Goal: Task Accomplishment & Management: Complete application form

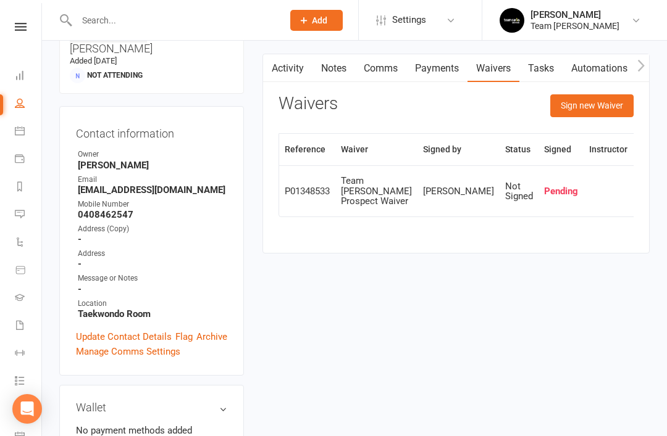
click at [27, 190] on link "Reports" at bounding box center [29, 188] width 28 height 28
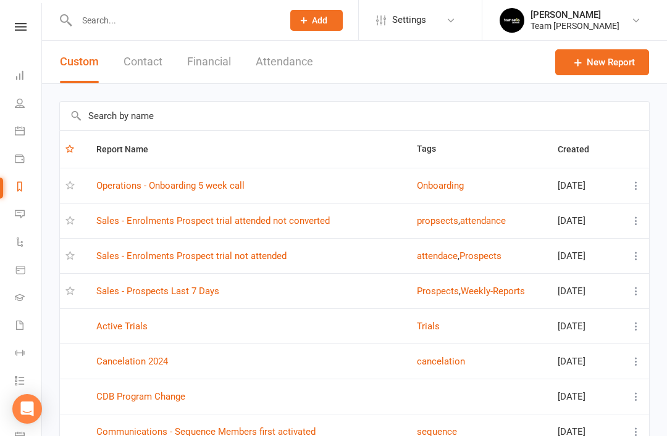
click at [183, 287] on link "Sales - Prospects Last 7 Days" at bounding box center [157, 291] width 123 height 11
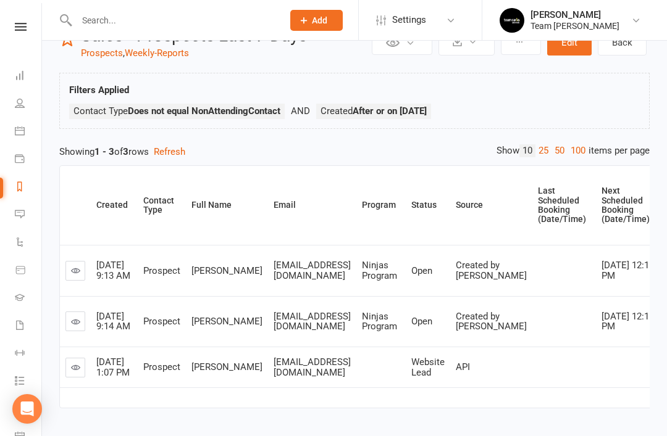
scroll to position [49, 0]
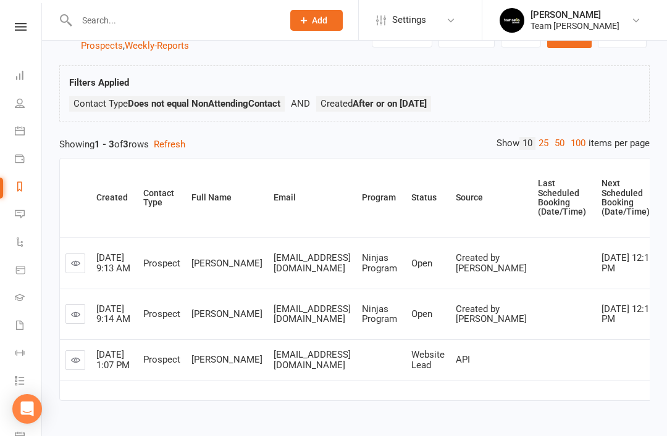
click at [79, 367] on link at bounding box center [75, 361] width 20 height 20
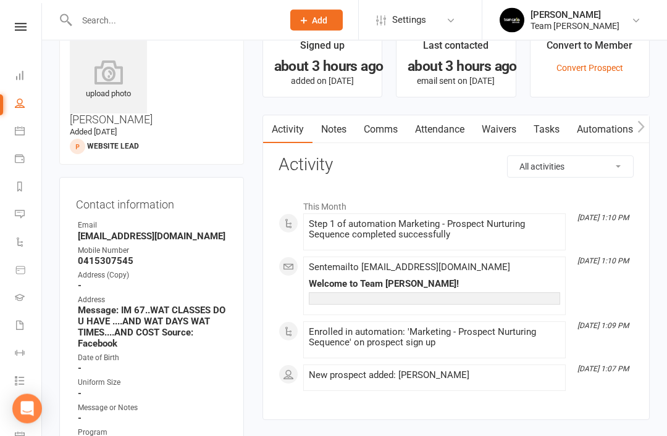
scroll to position [46, 0]
click at [390, 135] on link "Comms" at bounding box center [380, 130] width 51 height 28
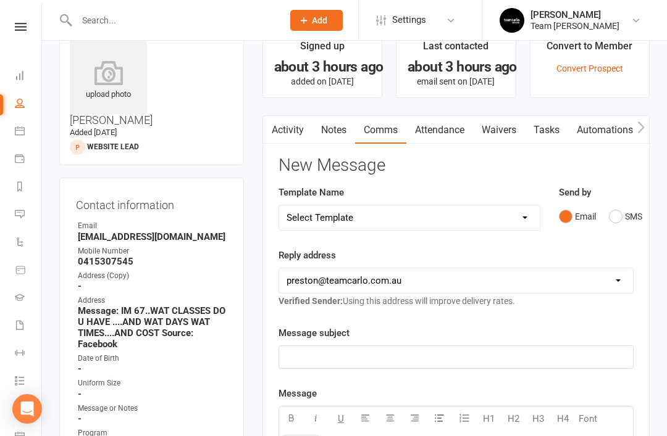
click at [612, 283] on select "hello@clubworx.com preston@teamcarlo.com.au carlo+preston@teamcarlo.com.au carl…" at bounding box center [456, 281] width 354 height 25
select select "8"
click at [374, 356] on p "﻿" at bounding box center [455, 357] width 339 height 15
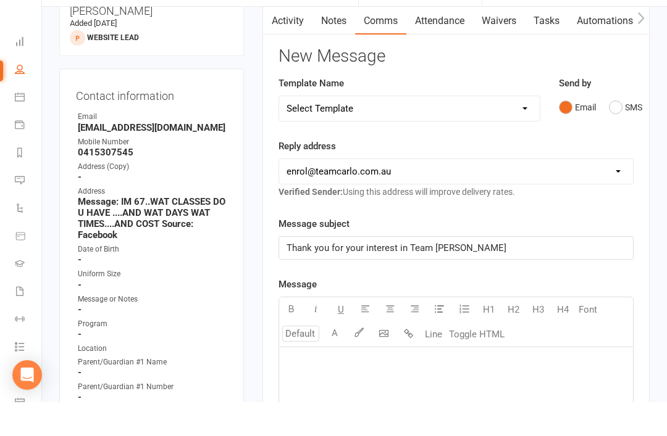
scroll to position [123, 0]
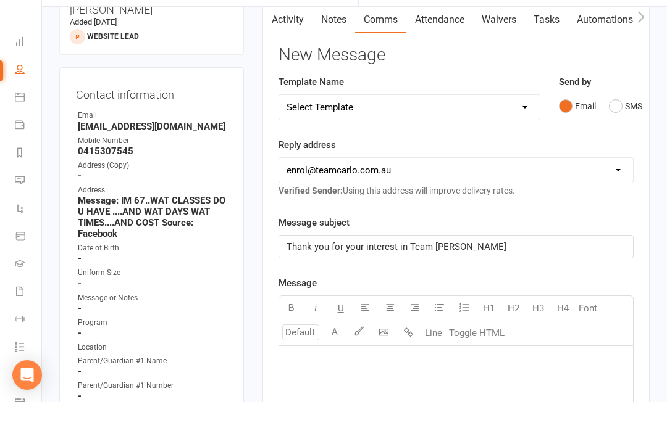
click at [333, 388] on p "﻿" at bounding box center [455, 395] width 339 height 15
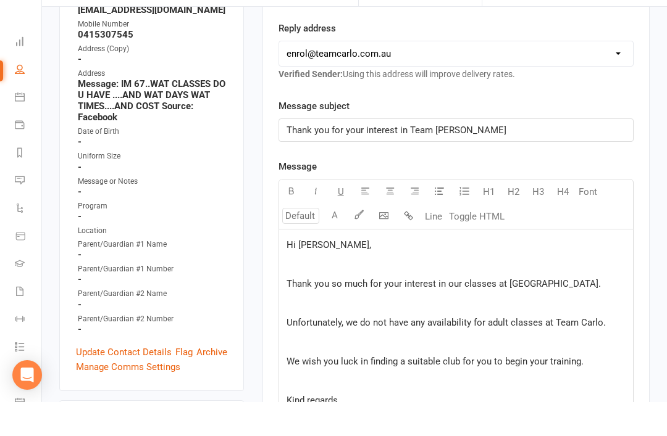
scroll to position [242, 0]
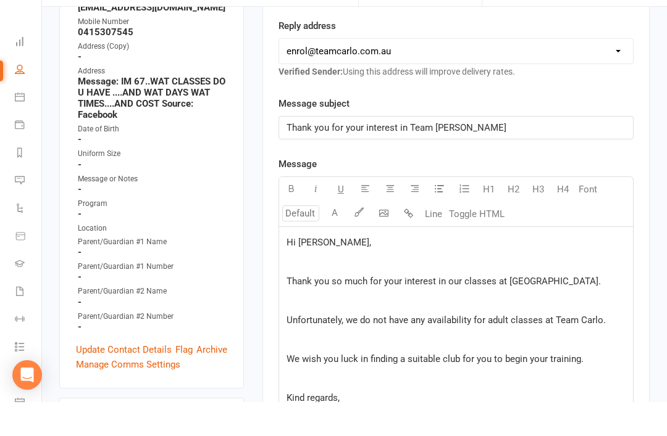
click at [618, 347] on p "Unfortunately, we do not have any availability for adult classes at Team Carlo." at bounding box center [455, 354] width 339 height 15
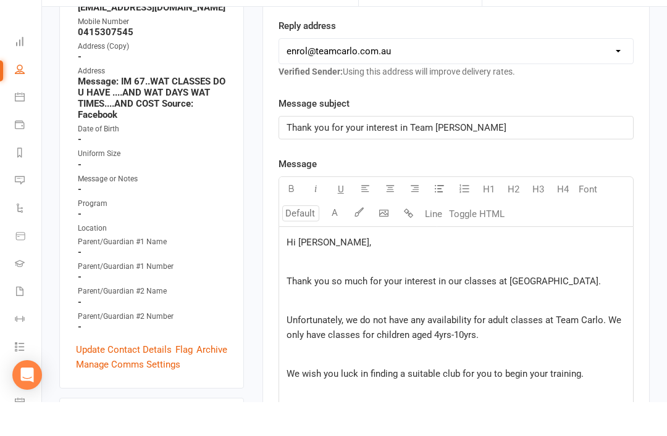
click at [281, 338] on div "Hi Mark, ﻿ Thank you so much for your interest in our classes at Preston. ﻿ Unf…" at bounding box center [456, 381] width 354 height 241
click at [394, 349] on span "Unfortunately, we do not have any availability for adult classes at Team Carlo.…" at bounding box center [454, 362] width 337 height 26
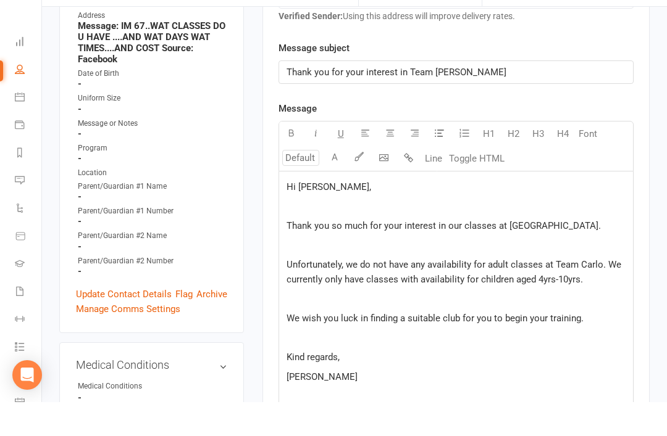
scroll to position [303, 0]
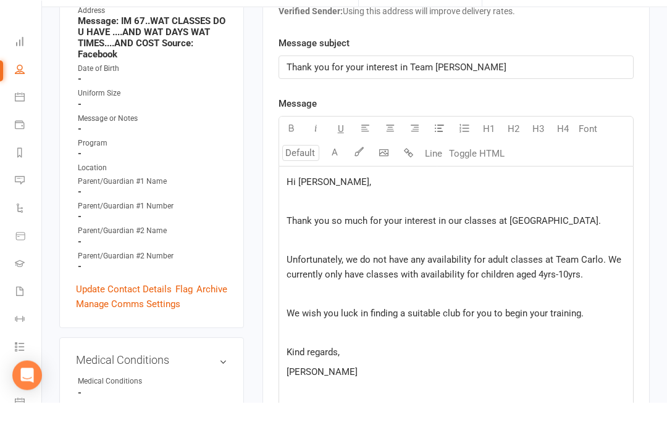
click at [345, 418] on p "﻿" at bounding box center [455, 425] width 339 height 15
click at [386, 182] on icon "button" at bounding box center [383, 186] width 9 height 9
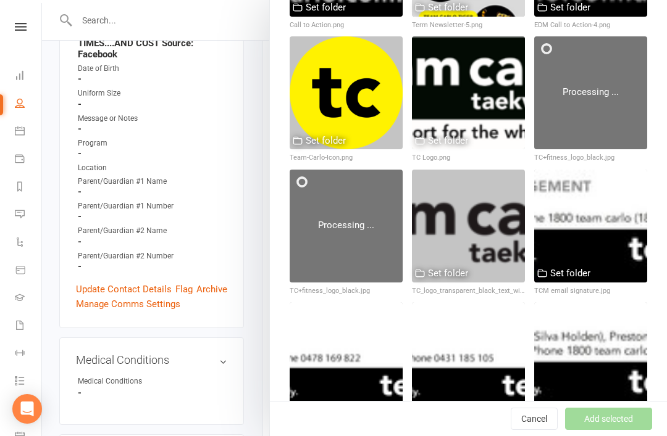
scroll to position [2648, 0]
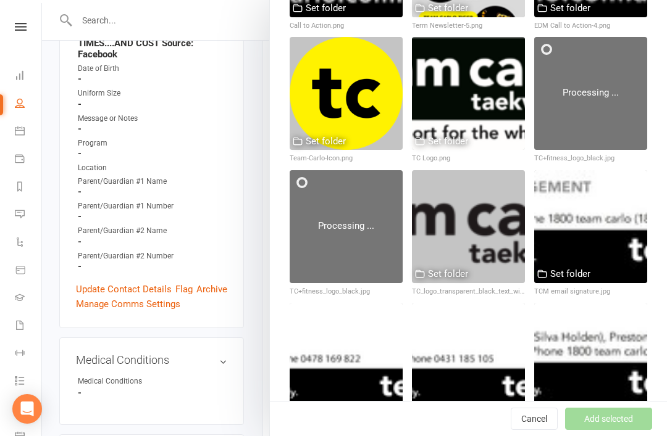
click at [362, 359] on div at bounding box center [346, 359] width 113 height 113
click at [609, 430] on button "Add selected" at bounding box center [608, 419] width 87 height 22
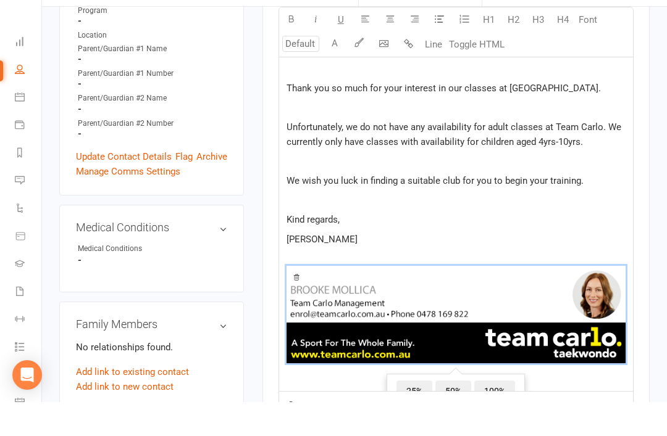
click at [306, 285] on p "﻿ ﻿ 25% 50% 100% ﻿" at bounding box center [455, 350] width 339 height 131
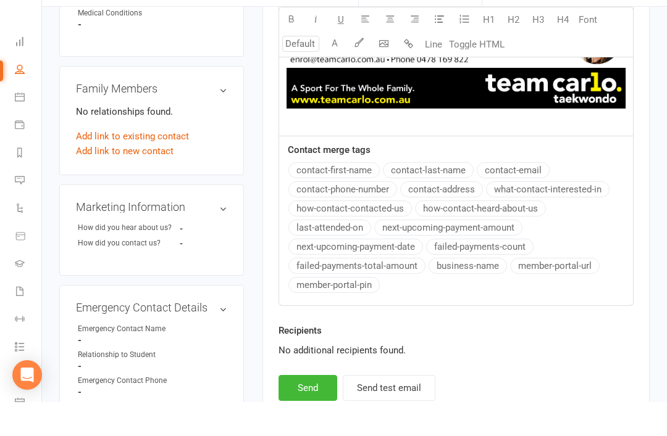
scroll to position [680, 0]
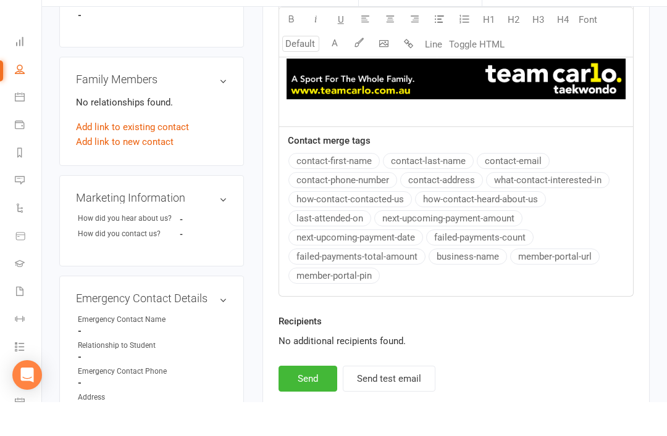
click at [302, 400] on button "Send" at bounding box center [307, 413] width 59 height 26
select select "1"
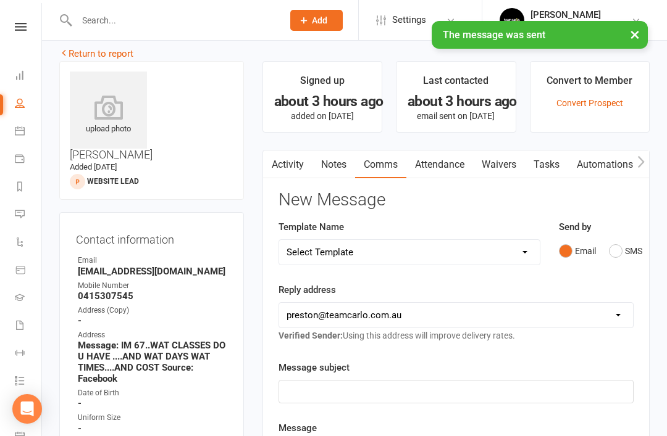
scroll to position [0, 0]
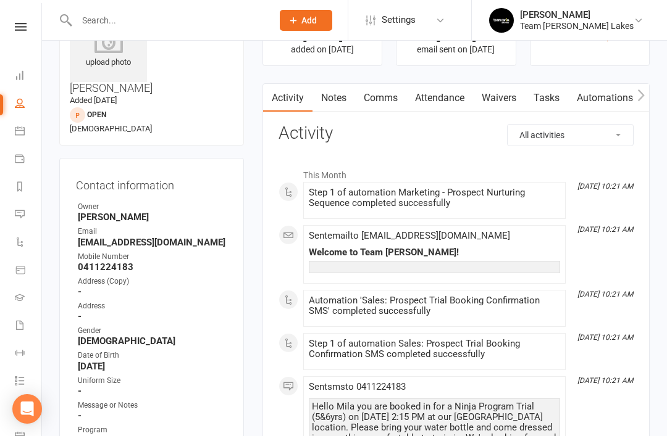
click at [28, 133] on link "Calendar" at bounding box center [29, 133] width 28 height 28
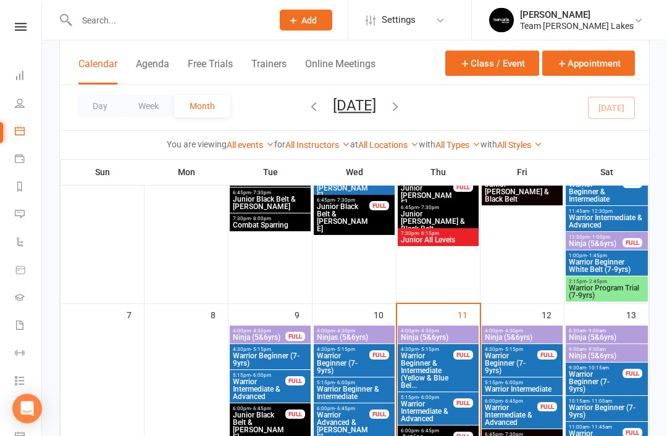
scroll to position [209, 0]
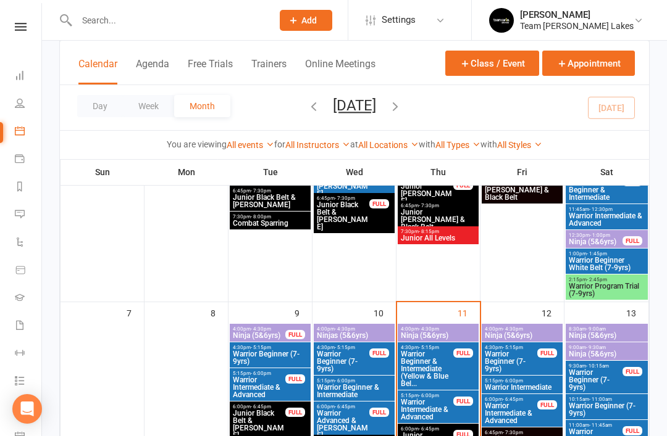
click at [616, 333] on span "Ninja (5&6yrs)" at bounding box center [606, 335] width 77 height 7
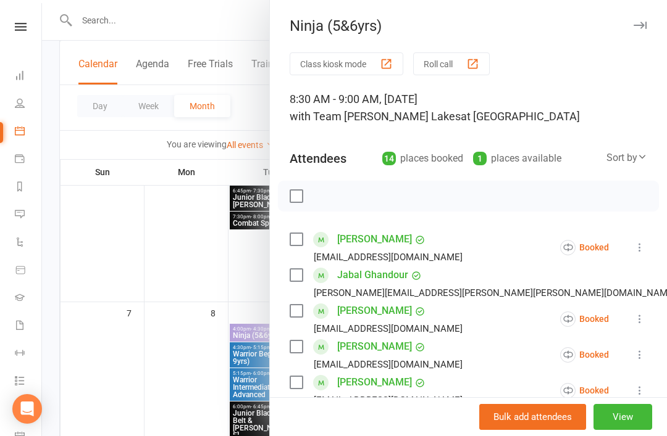
click at [641, 22] on icon "button" at bounding box center [639, 25] width 13 height 7
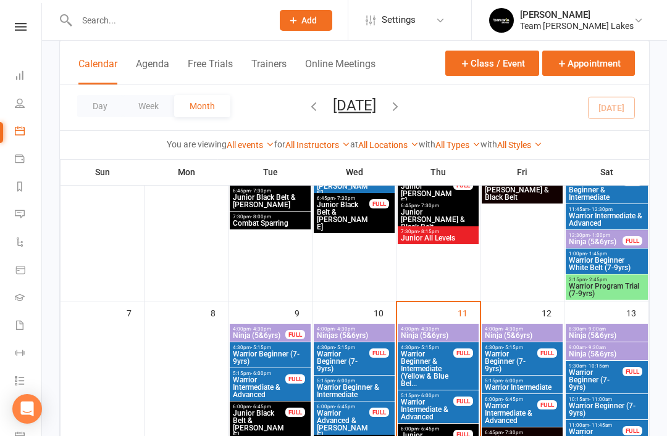
click at [609, 357] on span "Ninja (5&6yrs)" at bounding box center [606, 354] width 77 height 7
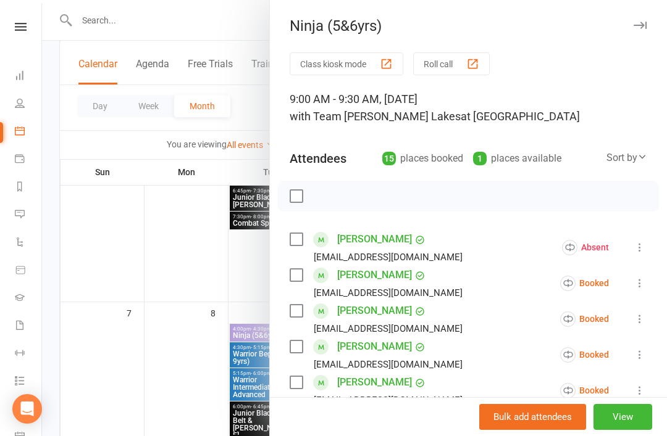
click at [645, 27] on icon "button" at bounding box center [639, 25] width 13 height 7
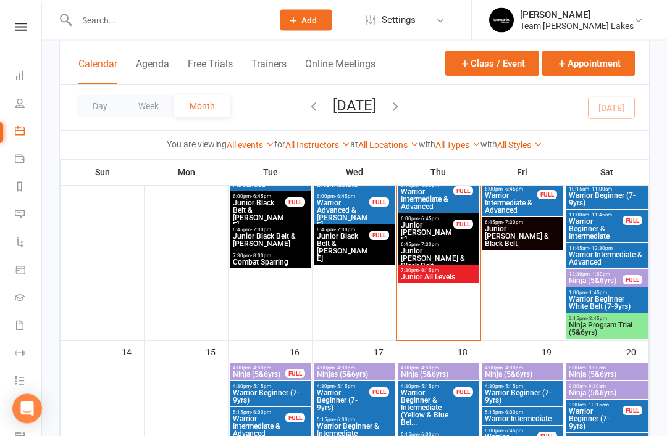
scroll to position [425, 0]
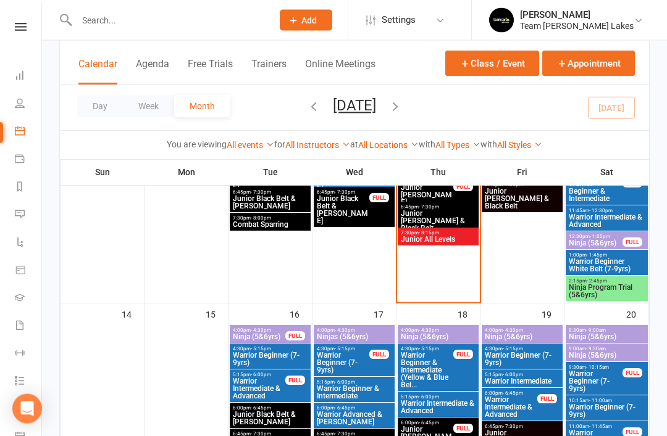
click at [606, 340] on span "Ninja (5&6yrs)" at bounding box center [606, 337] width 77 height 7
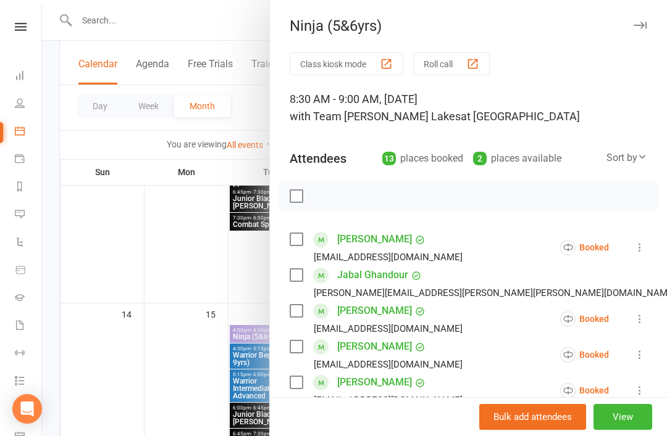
click at [654, 27] on div "Ninja (5&6yrs)" at bounding box center [468, 25] width 397 height 17
click at [644, 23] on icon "button" at bounding box center [639, 25] width 13 height 7
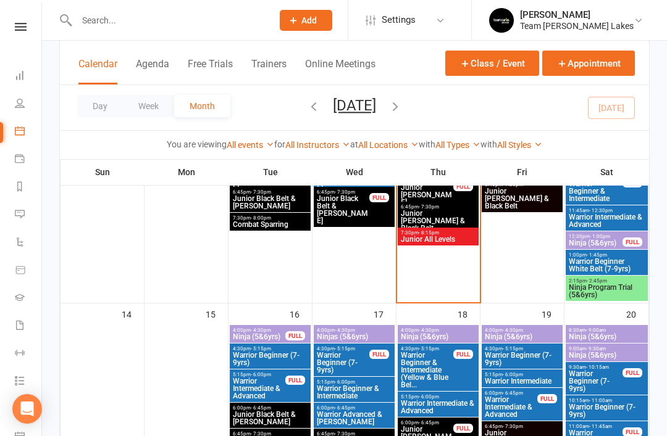
click at [611, 358] on span "Ninja (5&6yrs)" at bounding box center [606, 355] width 77 height 7
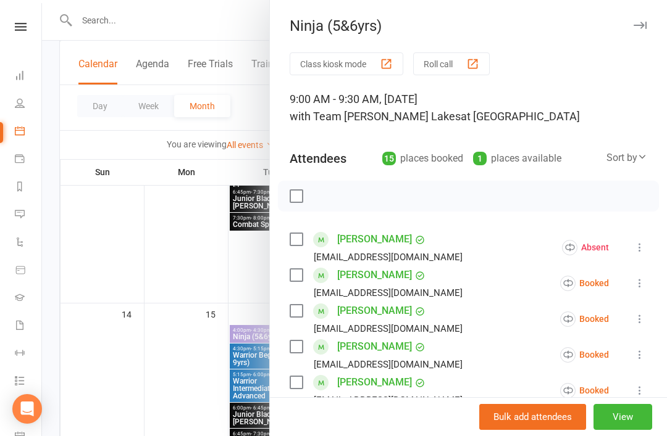
click at [642, 25] on icon "button" at bounding box center [639, 25] width 13 height 7
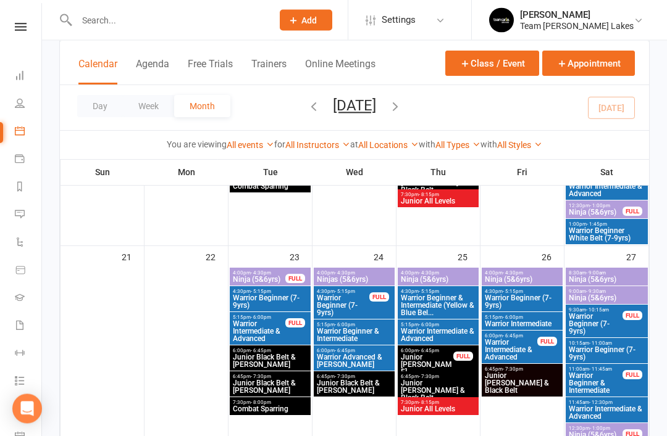
scroll to position [738, 0]
click at [610, 285] on div "8:30am - 9:00am Ninja (5&6yrs)" at bounding box center [607, 277] width 82 height 18
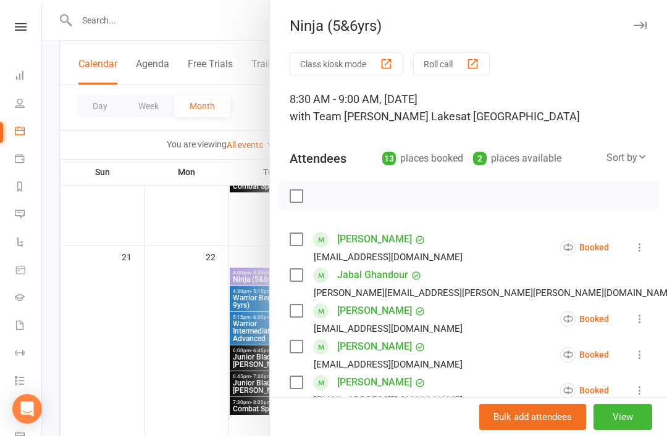
click at [646, 24] on button "button" at bounding box center [639, 25] width 15 height 15
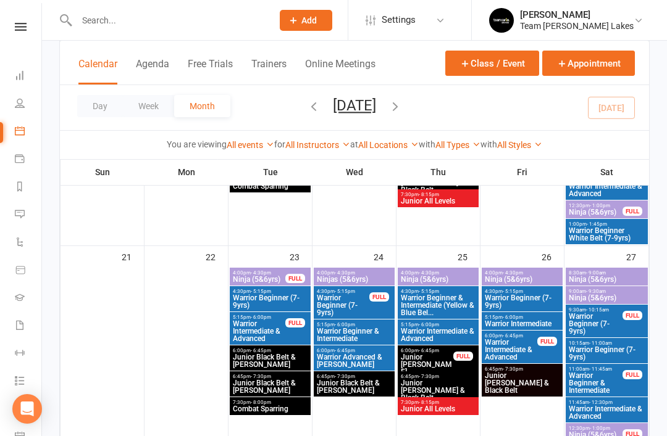
click at [402, 114] on button "button" at bounding box center [395, 108] width 14 height 22
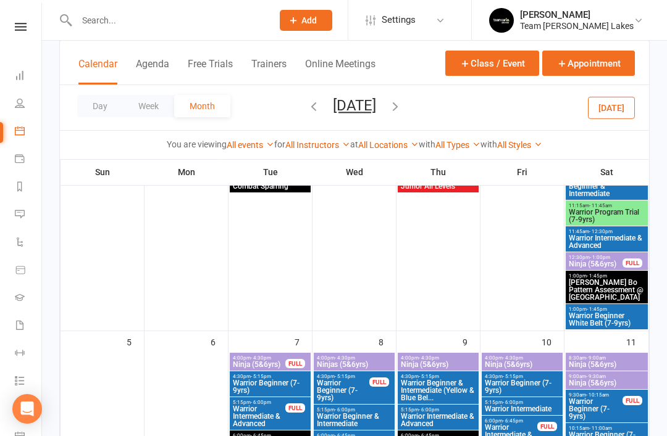
click at [402, 115] on button "button" at bounding box center [395, 108] width 14 height 22
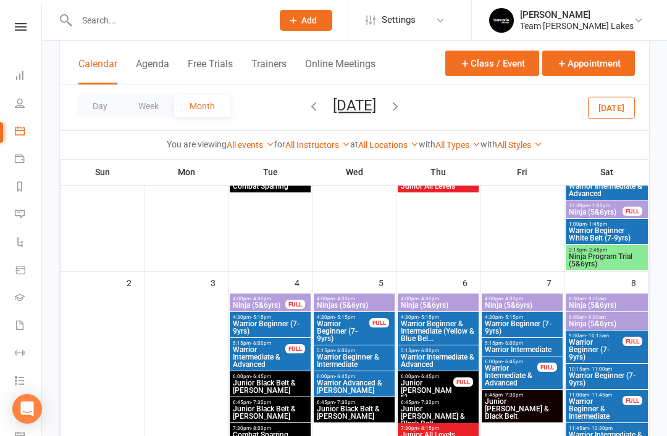
click at [616, 309] on span "Ninja (5&6yrs)" at bounding box center [606, 305] width 77 height 7
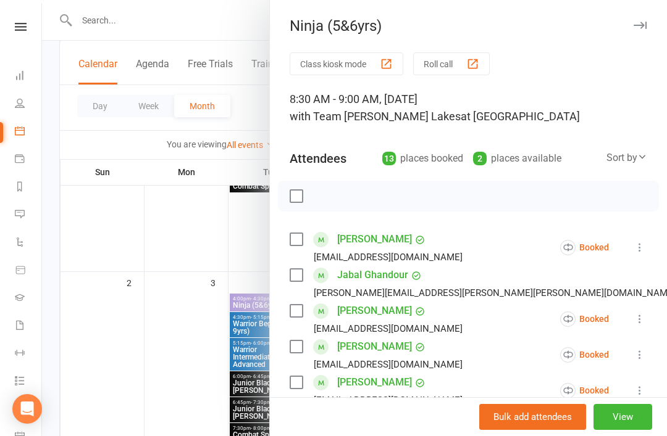
click at [644, 27] on icon "button" at bounding box center [639, 25] width 13 height 7
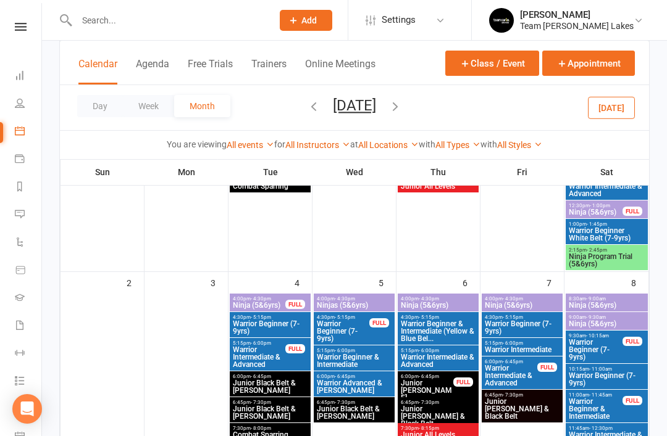
click at [610, 328] on span "Ninja (5&6yrs)" at bounding box center [606, 323] width 77 height 7
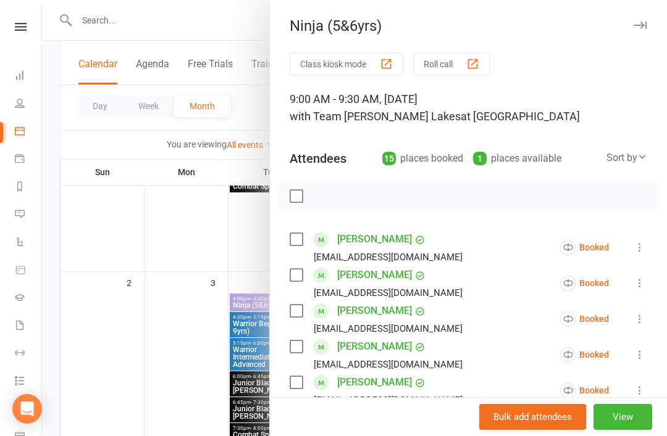
click at [638, 31] on button "button" at bounding box center [639, 25] width 15 height 15
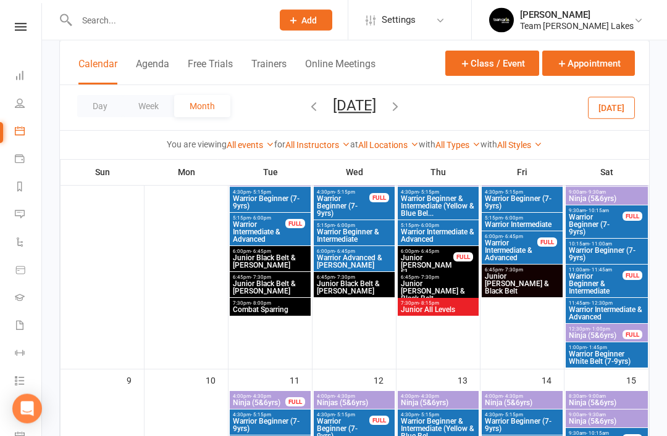
scroll to position [364, 0]
click at [307, 111] on icon "button" at bounding box center [314, 106] width 14 height 14
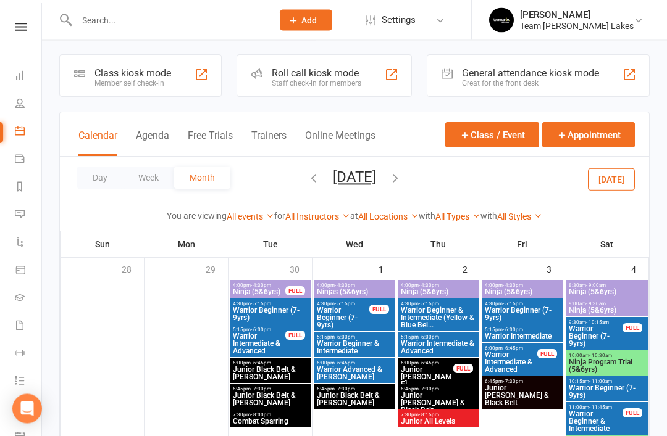
scroll to position [4, 0]
click at [615, 309] on span "Ninja (5&6yrs)" at bounding box center [606, 310] width 77 height 7
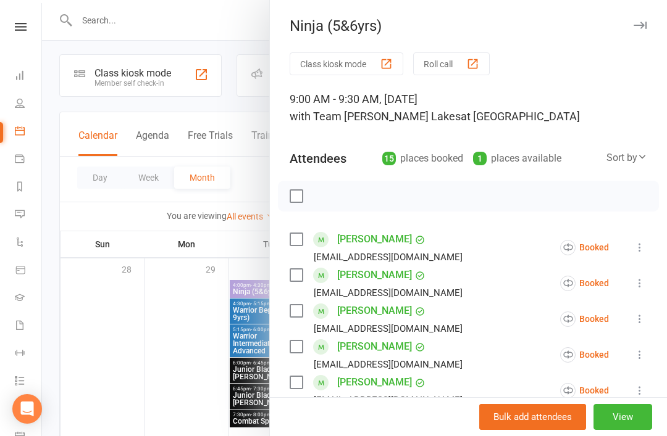
click at [645, 22] on icon "button" at bounding box center [639, 25] width 13 height 7
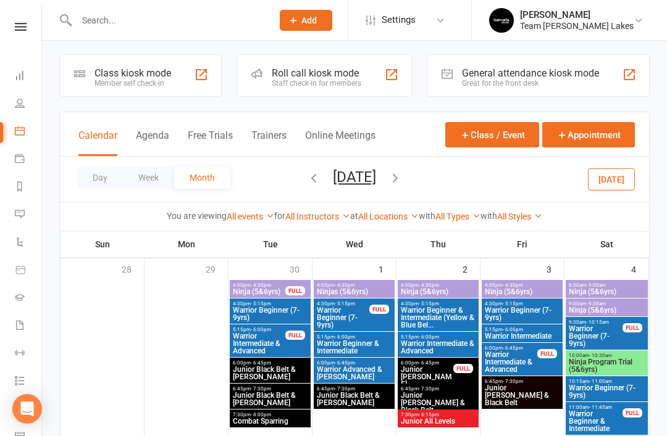
click at [307, 172] on icon "button" at bounding box center [314, 178] width 14 height 14
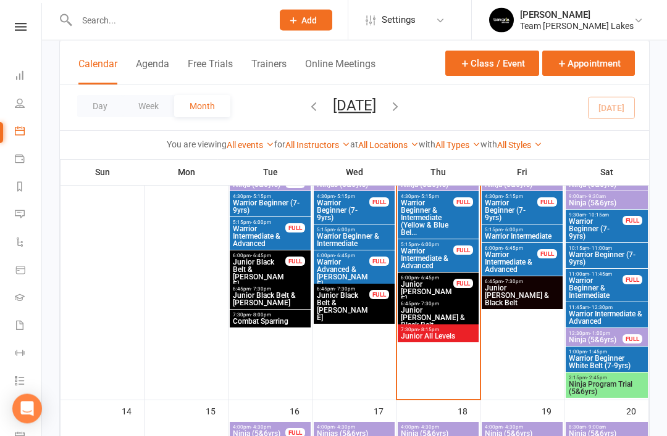
scroll to position [383, 0]
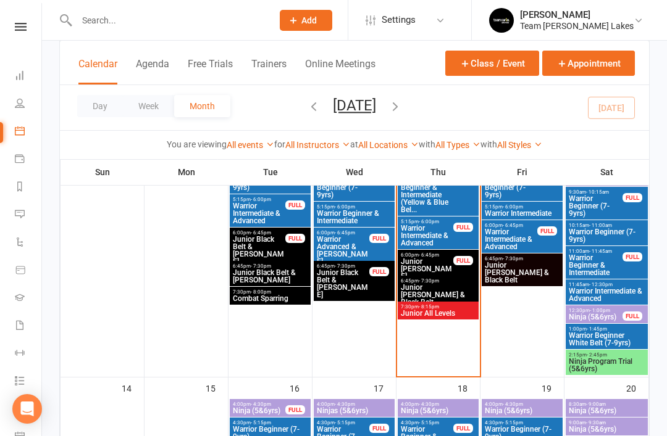
click at [618, 363] on span "Ninja Program Trial (5&6yrs)" at bounding box center [606, 365] width 77 height 15
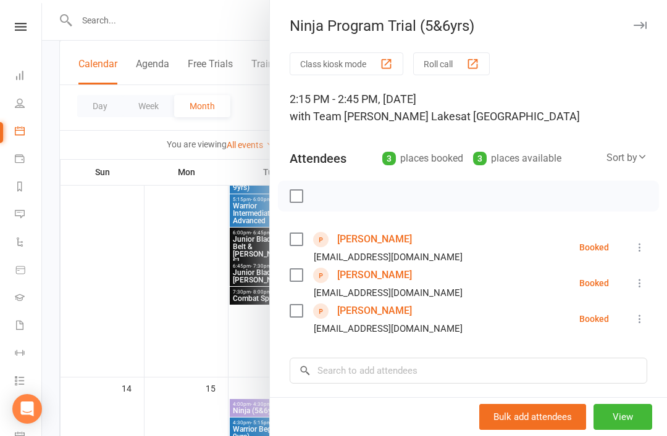
click at [645, 18] on button "button" at bounding box center [639, 25] width 15 height 15
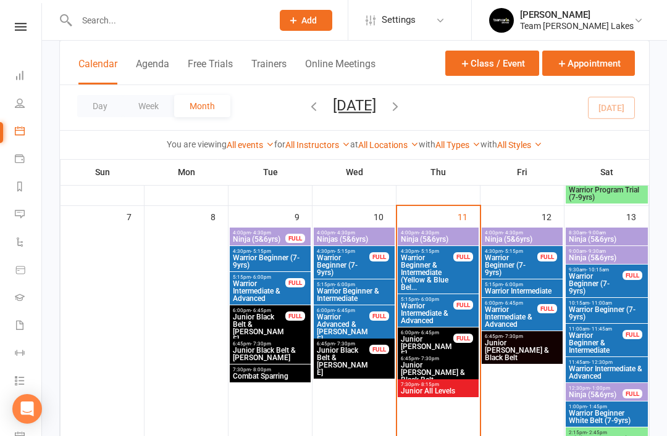
scroll to position [299, 0]
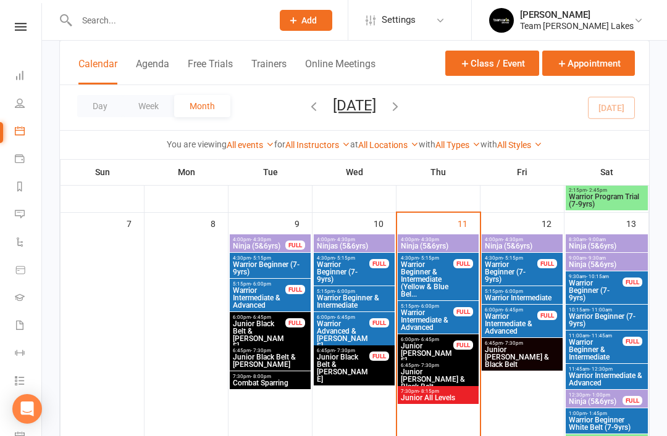
click at [601, 265] on span "Ninja (5&6yrs)" at bounding box center [606, 264] width 77 height 7
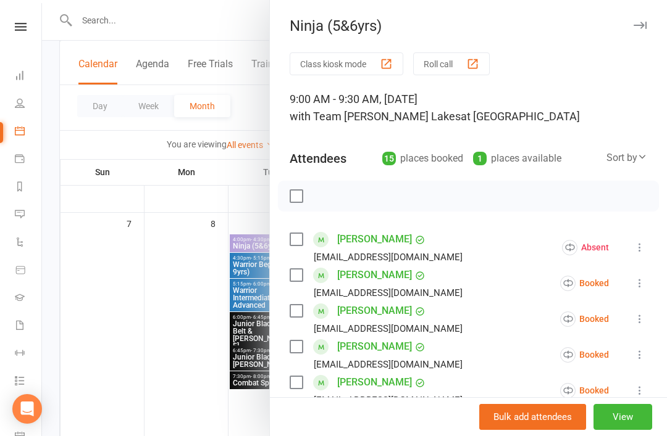
click at [646, 25] on icon "button" at bounding box center [639, 25] width 13 height 7
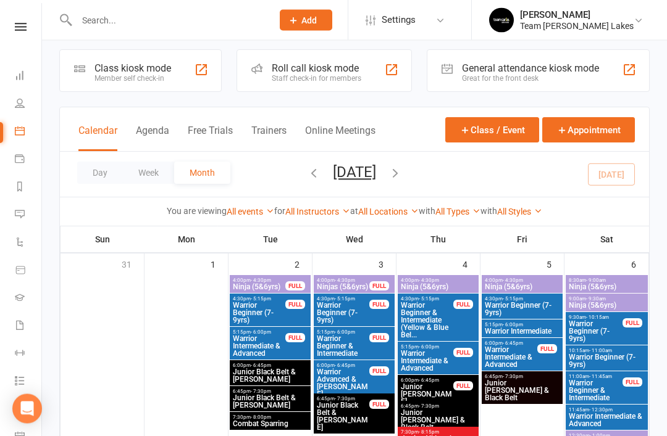
scroll to position [0, 0]
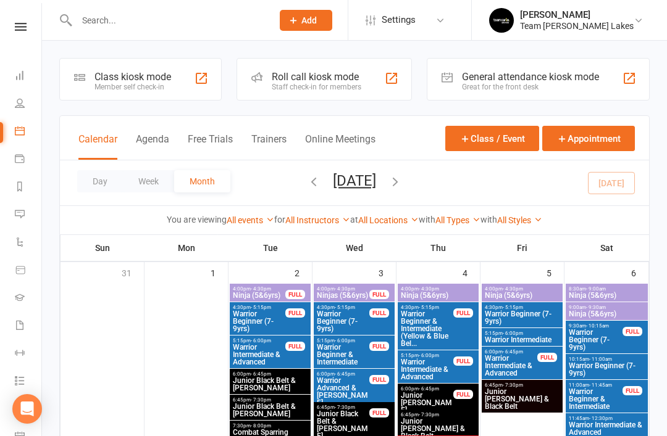
click at [317, 21] on span "Add" at bounding box center [308, 20] width 15 height 10
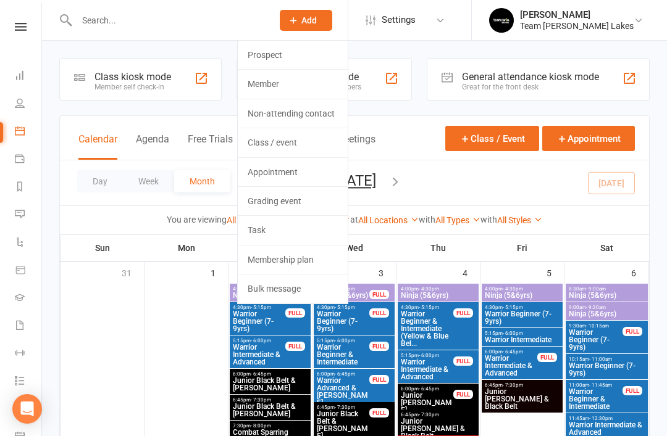
click at [300, 56] on link "Prospect" at bounding box center [293, 55] width 110 height 28
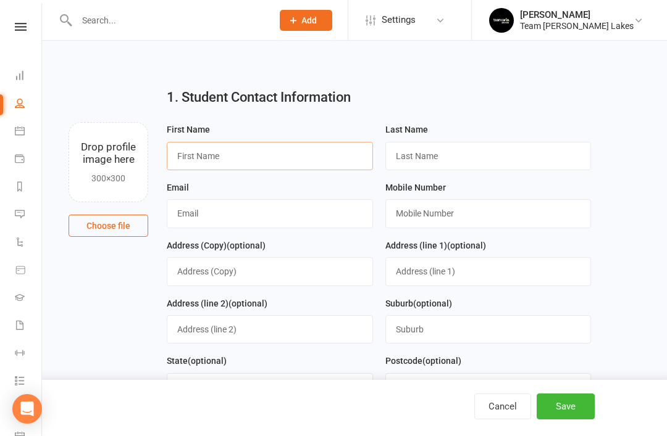
click at [279, 154] on input "text" at bounding box center [270, 156] width 206 height 28
type input "Cade"
click at [446, 167] on input "text" at bounding box center [488, 156] width 206 height 28
type input "[PERSON_NAME]"
click at [250, 214] on input "text" at bounding box center [270, 213] width 206 height 28
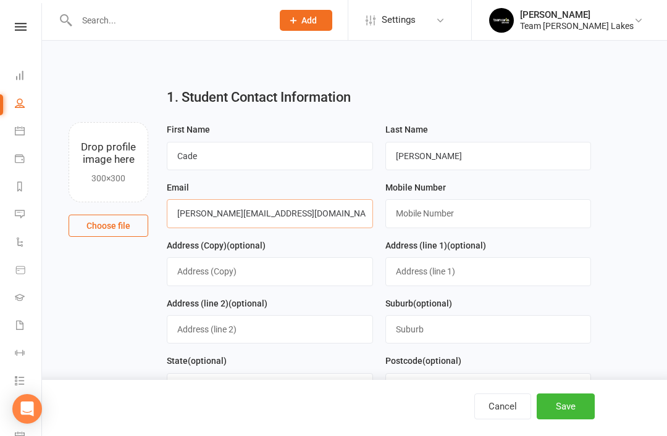
type input "[PERSON_NAME][EMAIL_ADDRESS][DOMAIN_NAME]"
click at [461, 212] on input "text" at bounding box center [488, 213] width 206 height 28
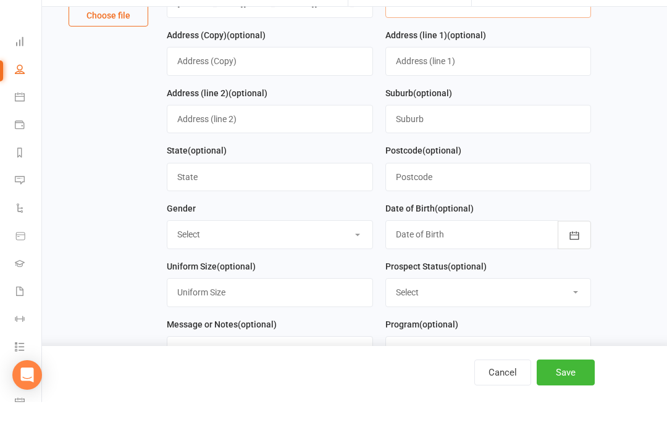
scroll to position [182, 0]
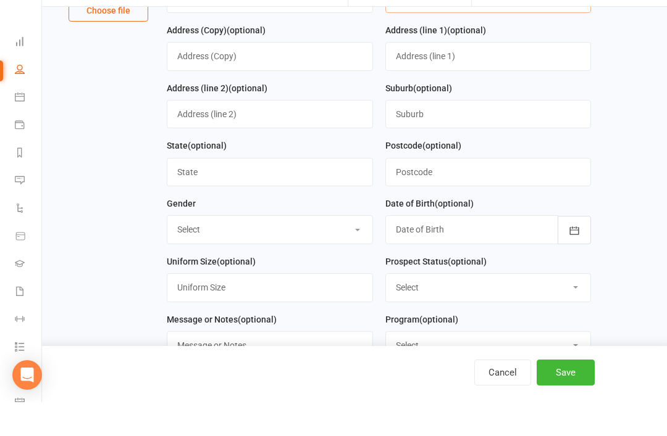
type input "0401132383"
click at [344, 250] on select "Select [DEMOGRAPHIC_DATA] [DEMOGRAPHIC_DATA]" at bounding box center [269, 263] width 205 height 27
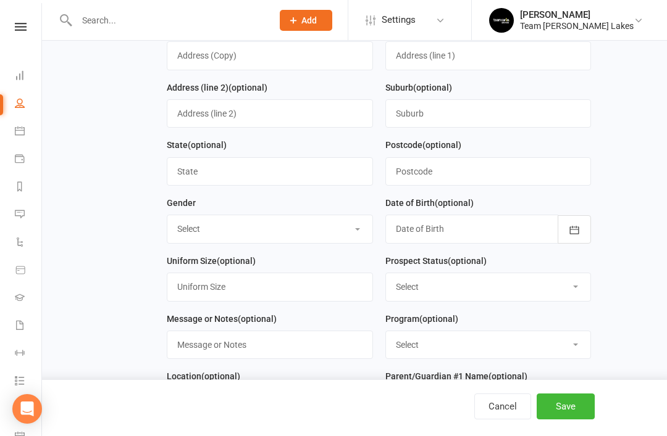
select select "[DEMOGRAPHIC_DATA]"
click at [577, 235] on icon "button" at bounding box center [574, 230] width 12 height 12
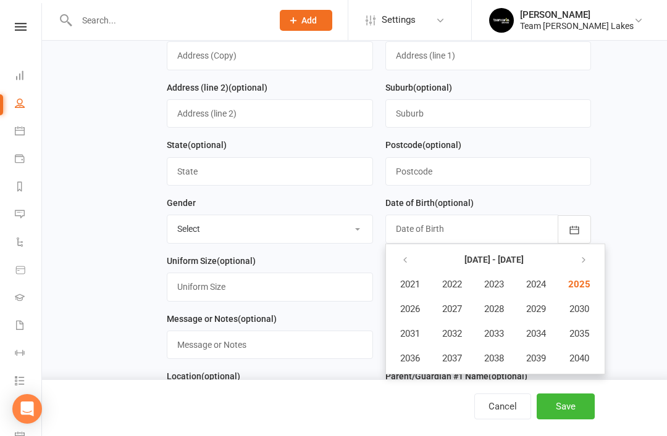
click at [404, 265] on icon "button" at bounding box center [405, 261] width 9 height 10
click at [582, 362] on span "2020" at bounding box center [578, 358] width 20 height 11
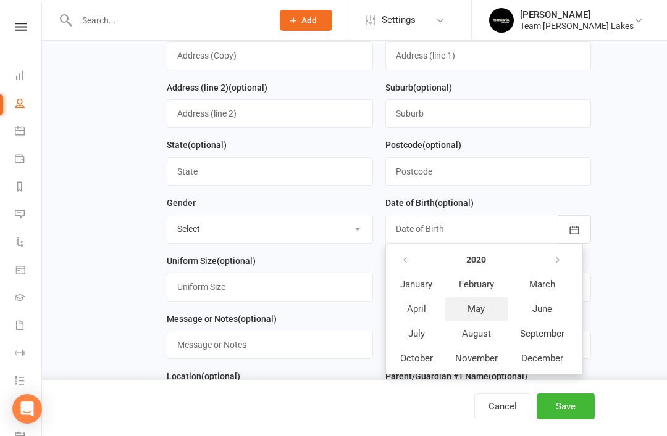
click at [478, 310] on span "May" at bounding box center [475, 309] width 17 height 11
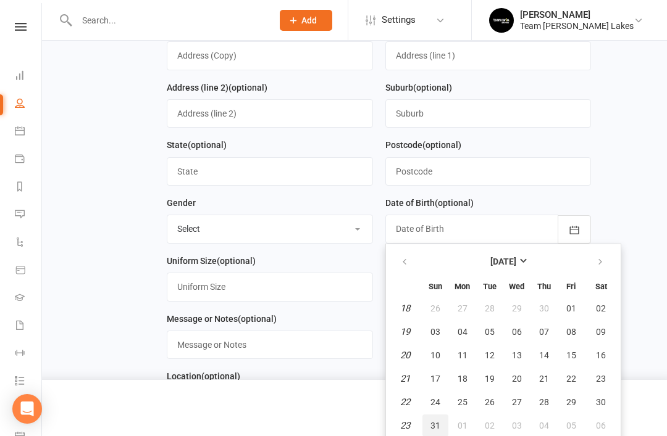
click at [436, 424] on span "31" at bounding box center [435, 426] width 10 height 10
type input "[DATE]"
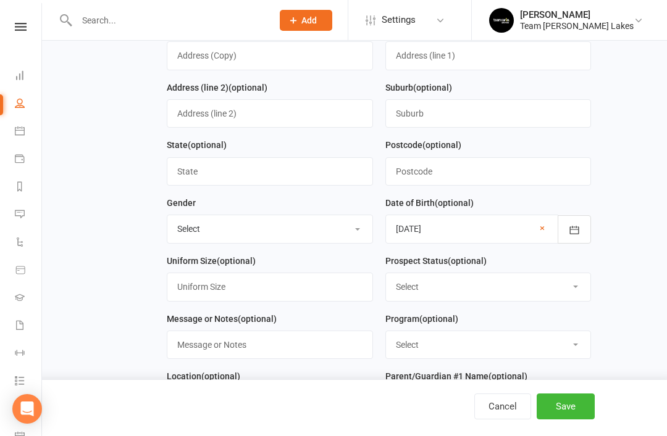
click at [559, 294] on select "Select Open Closed Website Lead Term Follow Up Waiting List Re-Target Funnel 1s…" at bounding box center [488, 286] width 205 height 27
select select "Open"
click at [470, 348] on select "Select Taekinda Program Ninjas Program Warriors Program Juniors Program Black B…" at bounding box center [488, 345] width 205 height 27
select select "Ninjas Program"
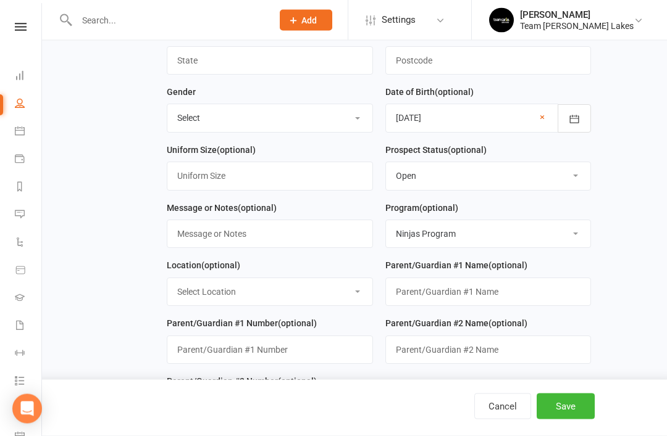
scroll to position [327, 0]
click at [329, 306] on select "Select Location [GEOGRAPHIC_DATA]" at bounding box center [269, 291] width 205 height 27
select select "0"
click at [482, 304] on input "text" at bounding box center [488, 292] width 206 height 28
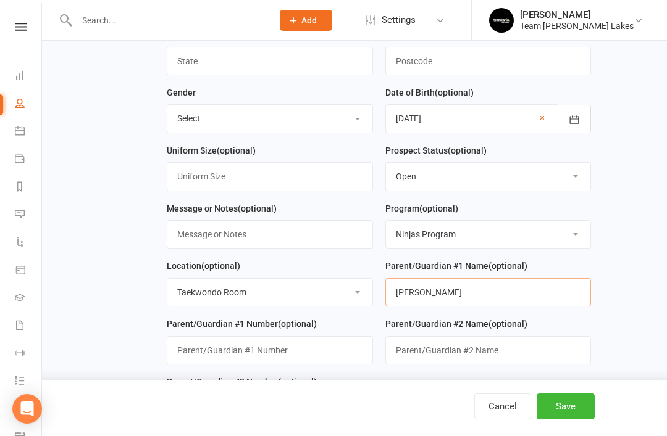
type input "[PERSON_NAME]"
click at [264, 356] on input "string" at bounding box center [270, 350] width 206 height 28
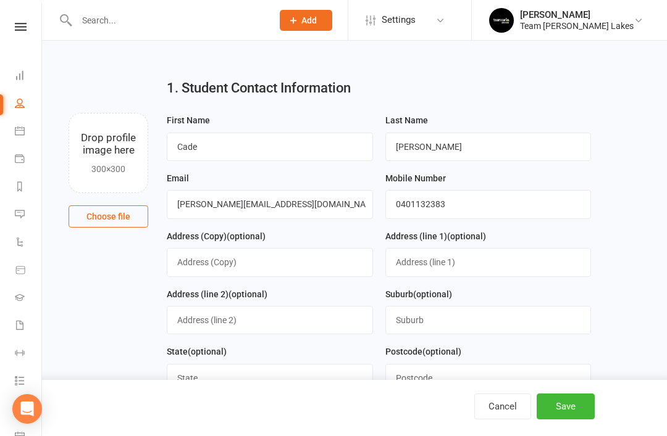
scroll to position [9, 0]
click at [482, 204] on input "0401132383" at bounding box center [488, 205] width 206 height 28
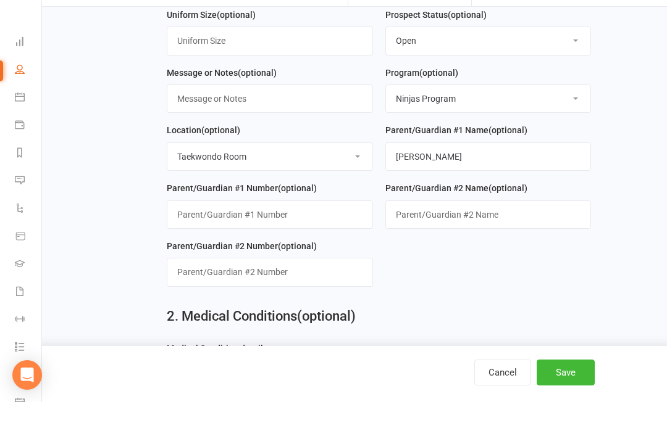
scroll to position [430, 0]
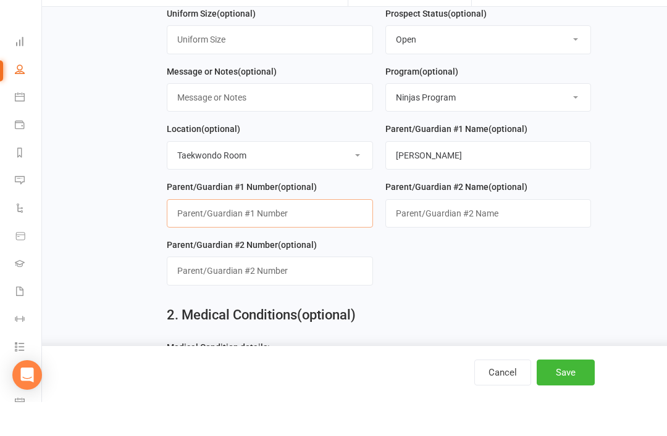
click at [262, 233] on input "string" at bounding box center [270, 247] width 206 height 28
paste input "0401132383"
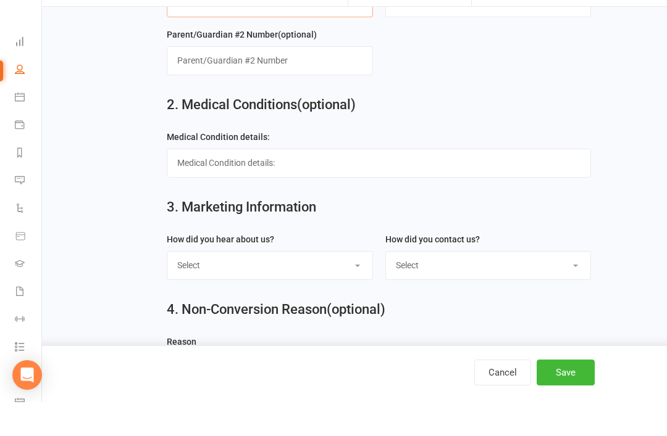
scroll to position [653, 0]
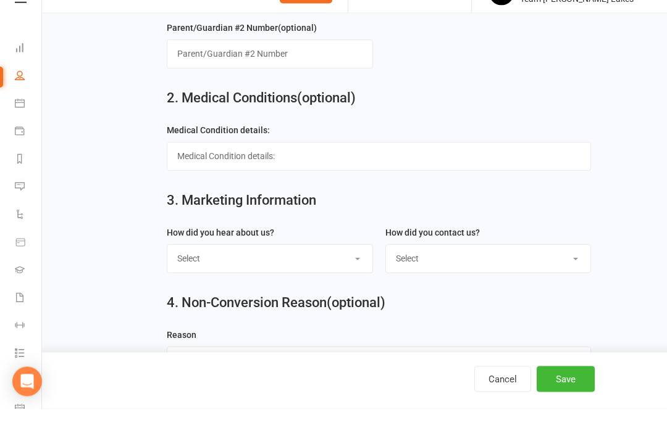
type input "0401132383"
click at [357, 273] on select "Select Google Website Facebook Marketing Instagram Word of mouth Location Signa…" at bounding box center [269, 286] width 205 height 27
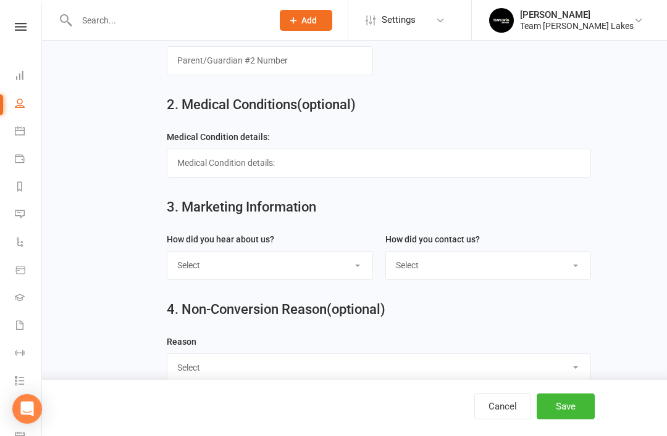
select select "Google"
click at [543, 275] on select "Select 1800 Team Carlo Email Website Team Carlo Location Mobile Instagram Faceb…" at bounding box center [488, 265] width 205 height 27
select select "1800 Team Carlo"
click at [573, 420] on button "Save" at bounding box center [565, 407] width 58 height 26
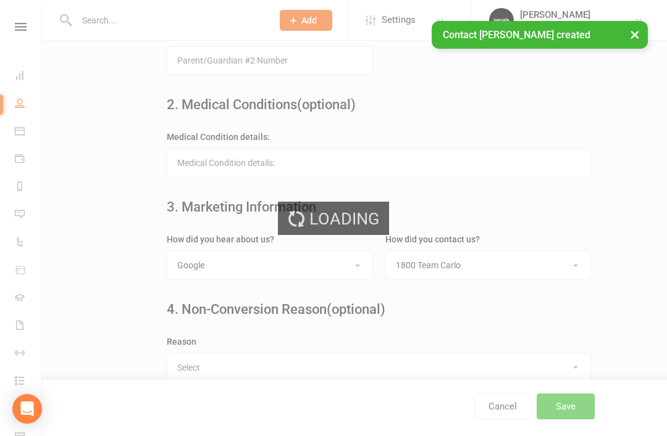
scroll to position [0, 0]
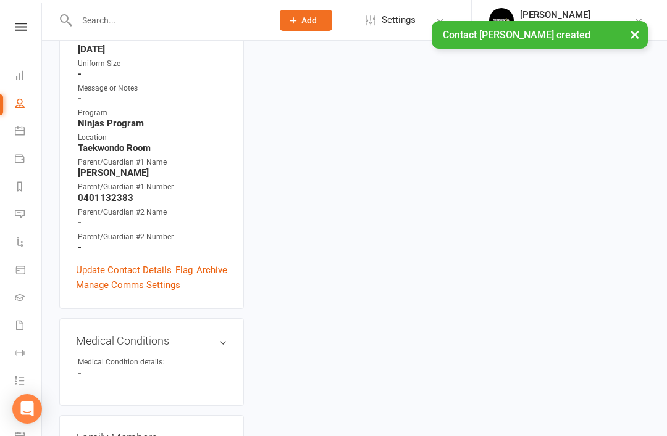
scroll to position [403, 0]
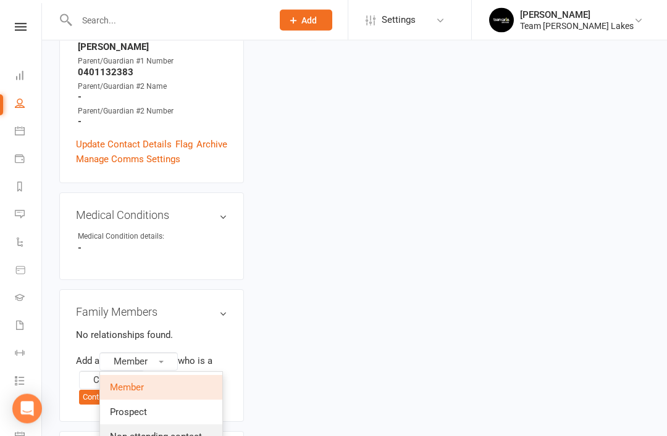
click at [180, 432] on span "Non-attending contact" at bounding box center [156, 437] width 92 height 11
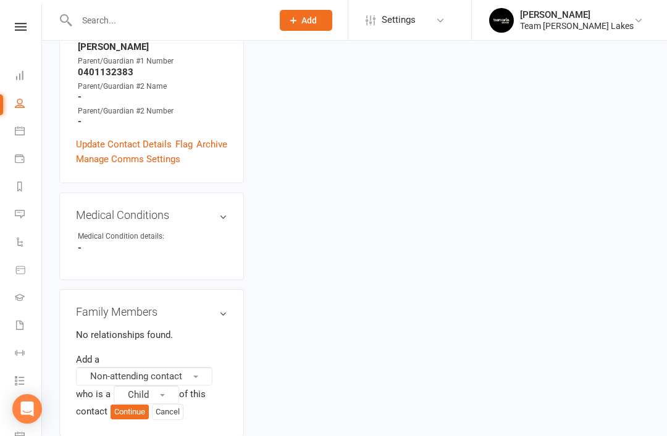
click at [161, 386] on button "Child" at bounding box center [146, 395] width 65 height 19
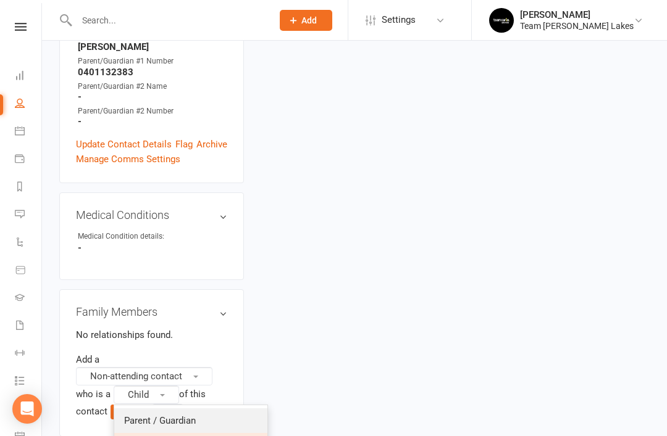
click at [188, 415] on span "Parent / Guardian" at bounding box center [160, 420] width 72 height 11
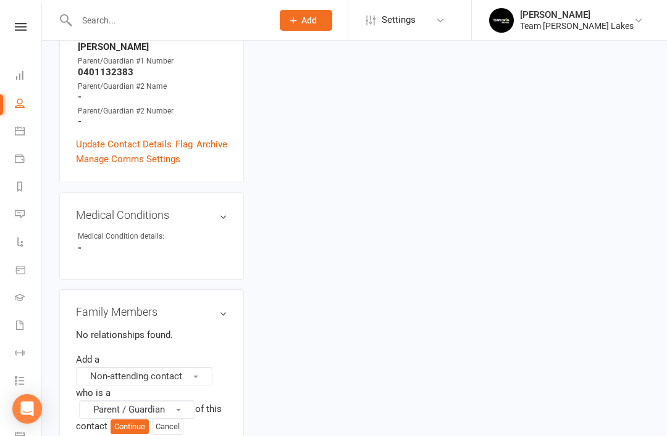
click at [135, 420] on button "Continue" at bounding box center [130, 427] width 38 height 15
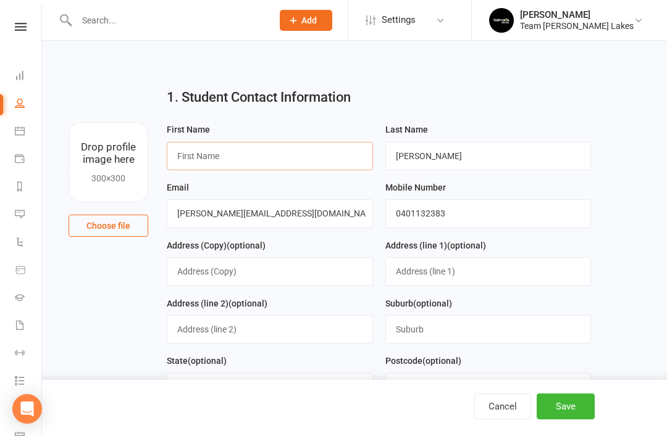
click at [316, 156] on input "text" at bounding box center [270, 156] width 206 height 28
type input "T"
type input "[PERSON_NAME]"
click at [447, 166] on input "[PERSON_NAME]" at bounding box center [488, 156] width 206 height 28
type input "Z"
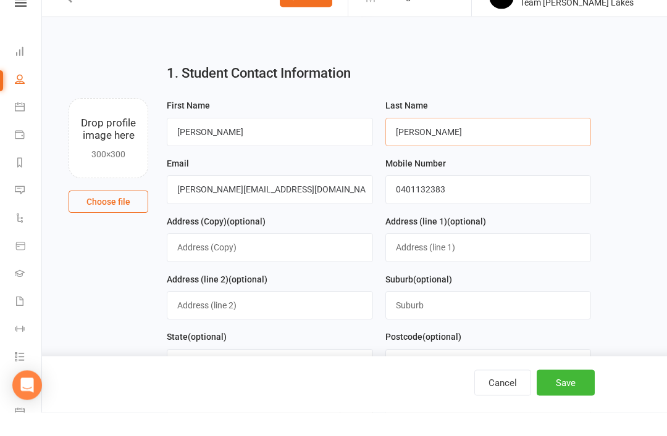
scroll to position [37, 0]
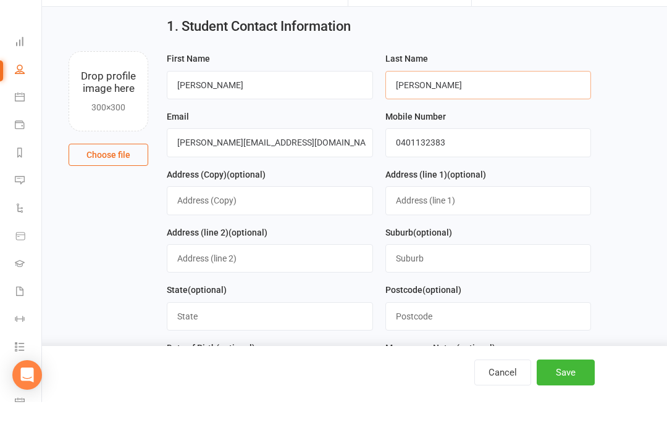
type input "[PERSON_NAME]"
click at [570, 412] on button "Save" at bounding box center [565, 407] width 58 height 26
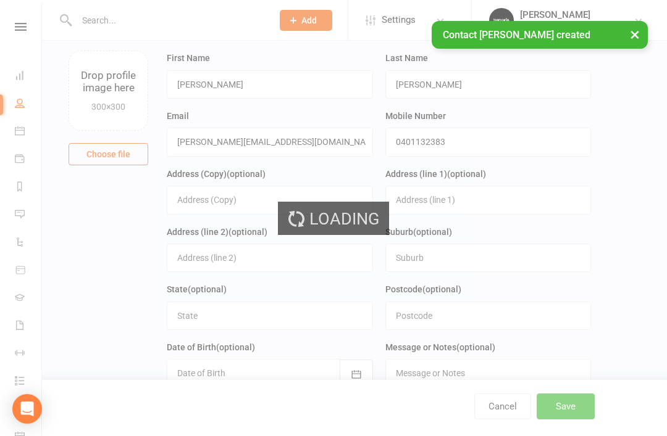
scroll to position [0, 0]
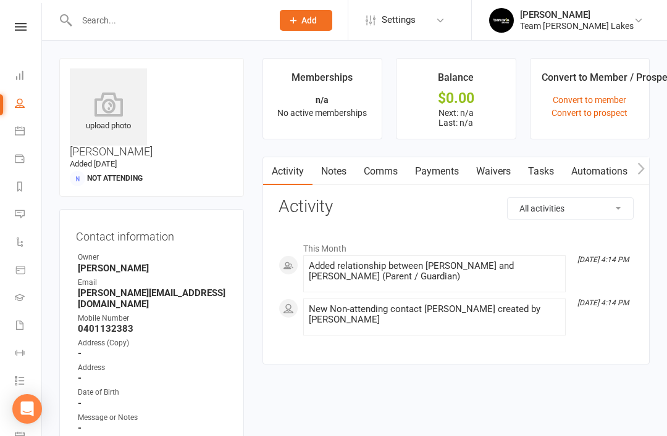
click at [506, 175] on link "Waivers" at bounding box center [493, 171] width 52 height 28
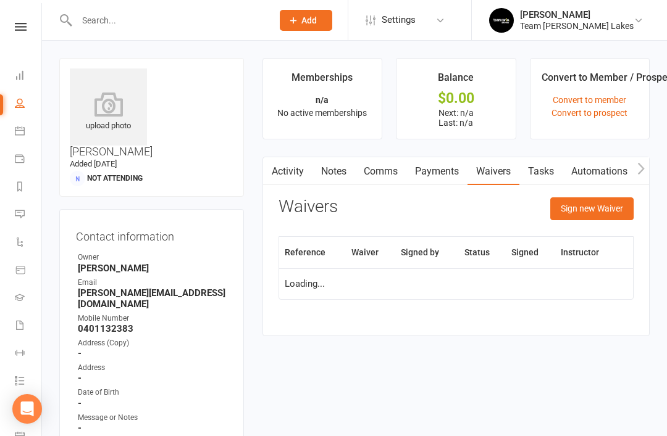
scroll to position [40, 0]
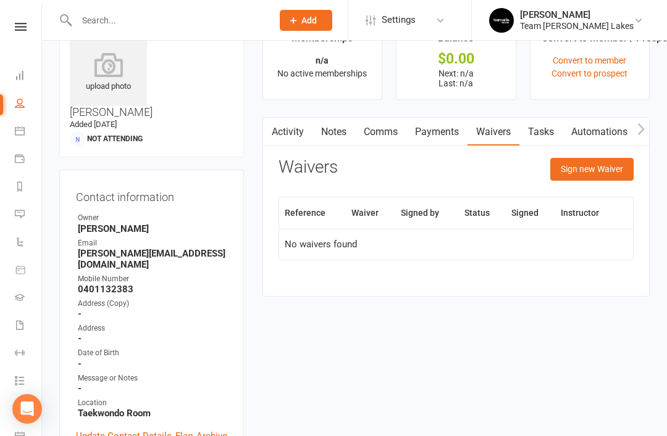
click at [608, 170] on button "Sign new Waiver" at bounding box center [591, 169] width 83 height 22
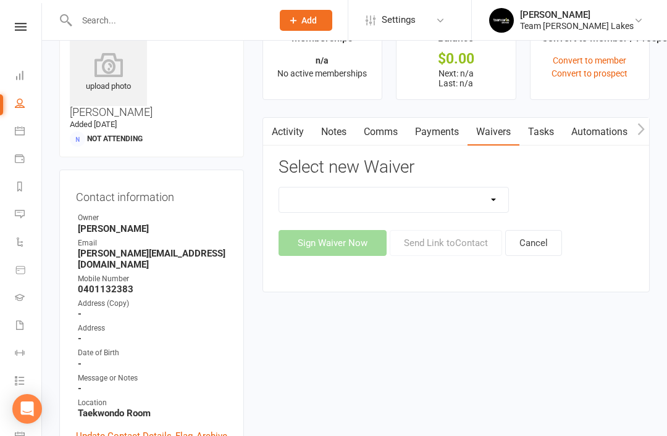
click at [493, 198] on select "Family Program Combination Member Waiver (3+ Family Members) Family Program Com…" at bounding box center [394, 200] width 230 height 25
select select "2"
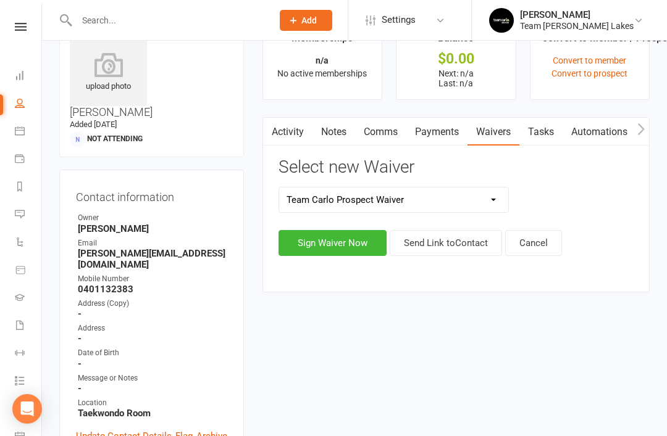
click at [443, 244] on button "Send Link to Contact" at bounding box center [446, 243] width 112 height 26
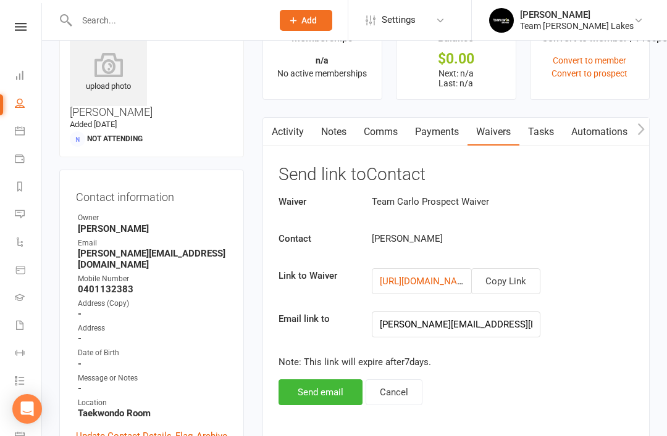
click at [325, 394] on button "Send email" at bounding box center [320, 393] width 84 height 26
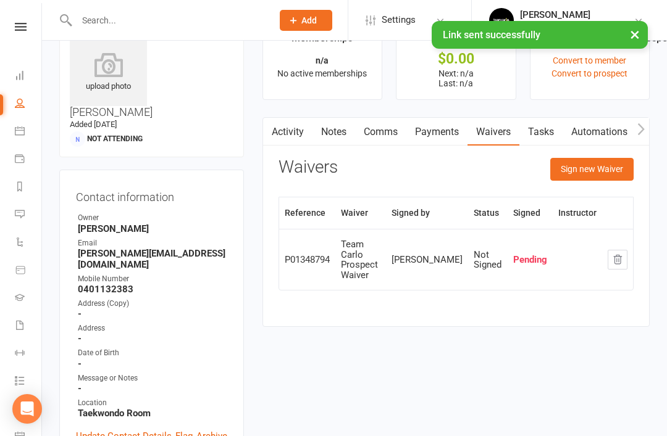
click at [21, 135] on icon at bounding box center [20, 131] width 10 height 10
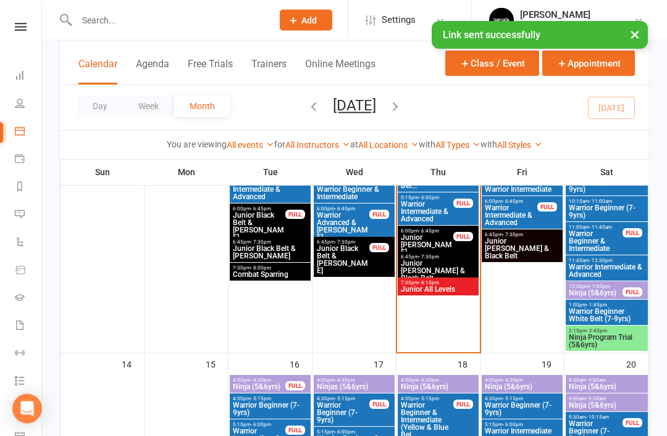
click at [606, 340] on span "Ninja Program Trial (5&6yrs)" at bounding box center [606, 342] width 77 height 15
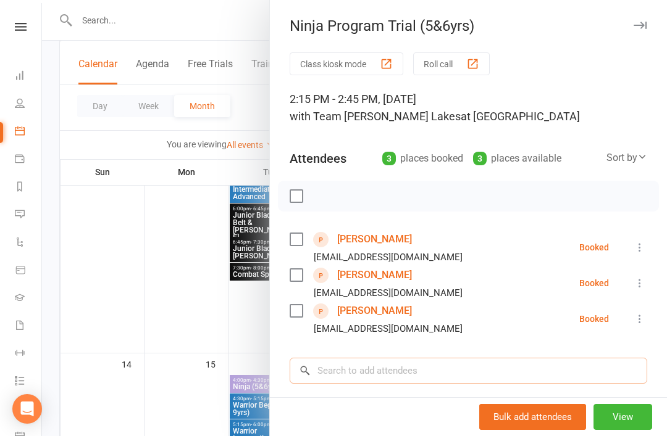
click at [390, 361] on input "search" at bounding box center [468, 371] width 357 height 26
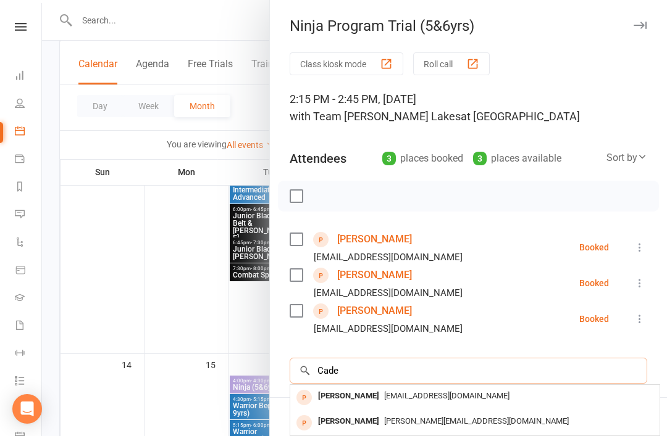
type input "Cade"
click at [354, 419] on div "[PERSON_NAME]" at bounding box center [348, 422] width 71 height 18
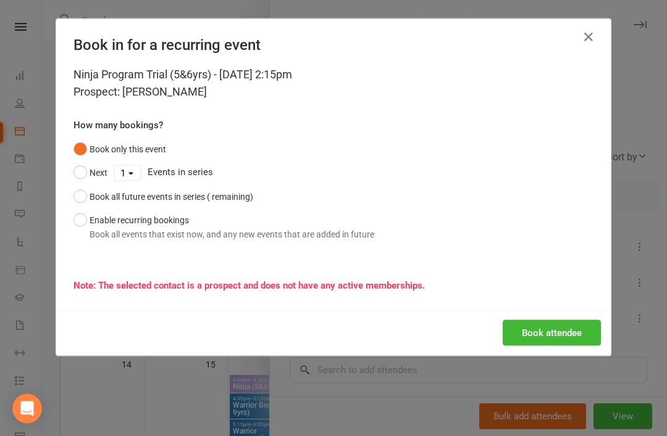
scroll to position [407, 0]
click at [554, 335] on button "Book attendee" at bounding box center [552, 333] width 98 height 26
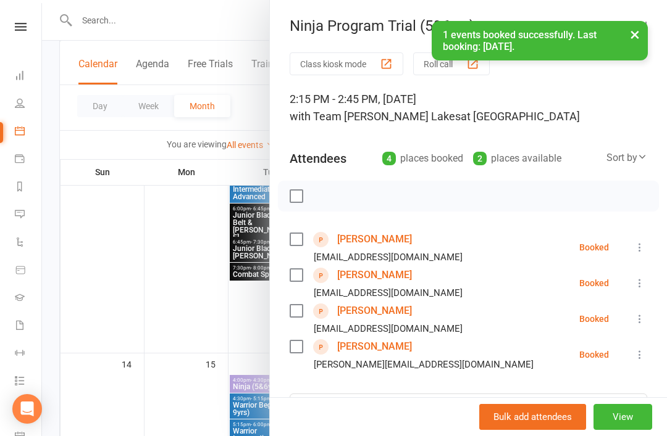
click at [374, 349] on link "[PERSON_NAME]" at bounding box center [374, 347] width 75 height 20
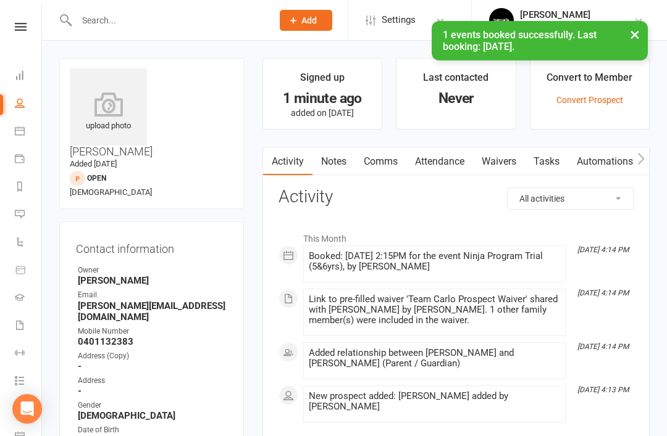
click at [339, 160] on link "Notes" at bounding box center [333, 162] width 43 height 28
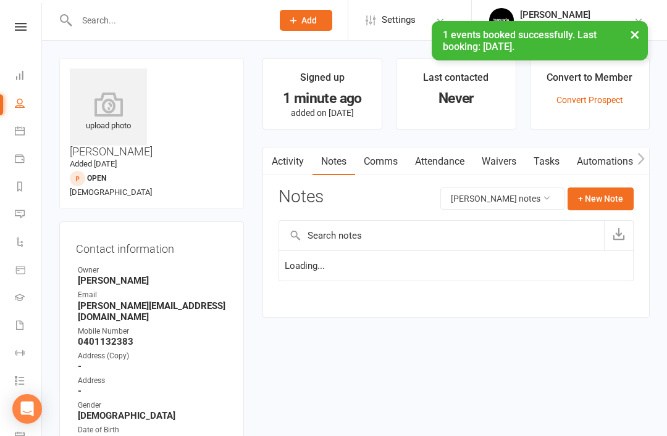
scroll to position [40, 0]
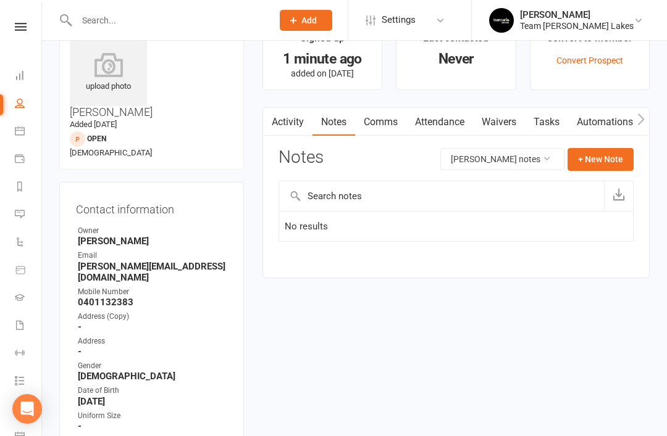
click at [604, 157] on button "+ New Note" at bounding box center [600, 159] width 66 height 22
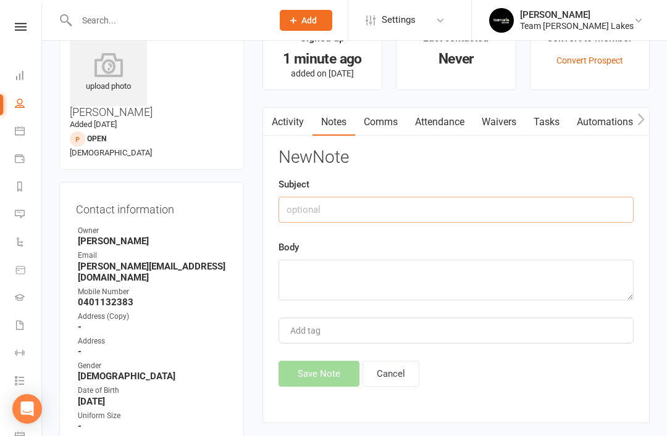
click at [417, 215] on input "text" at bounding box center [455, 210] width 355 height 26
type input "Prospect notes"
click at [353, 271] on textarea at bounding box center [455, 280] width 355 height 41
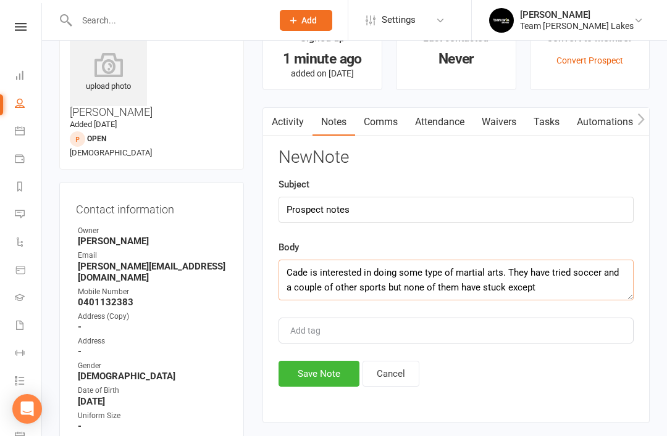
click at [555, 289] on textarea "Cade is interested in doing some type of martial arts. They have tried soccer a…" at bounding box center [455, 280] width 355 height 41
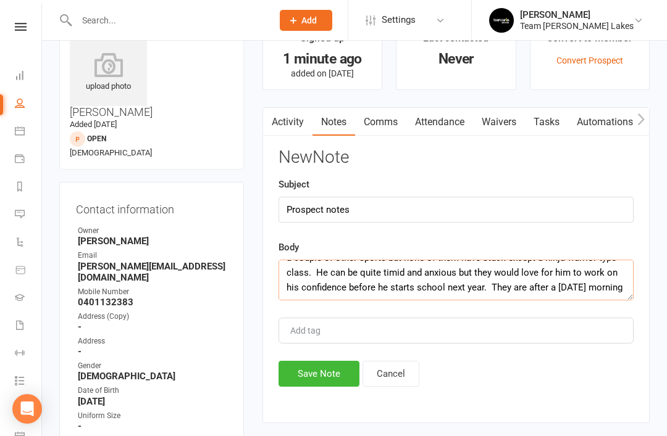
scroll to position [38, 0]
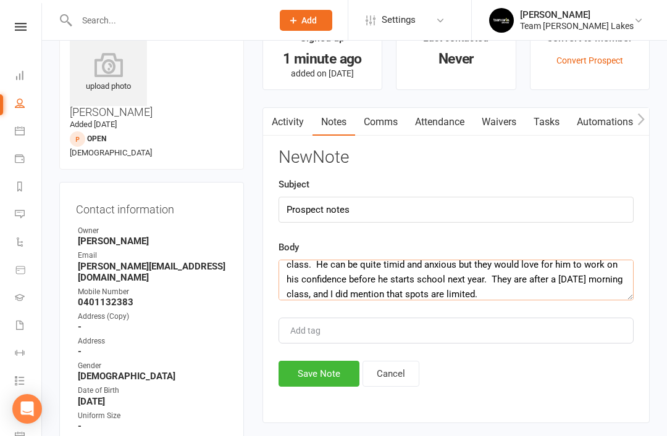
click at [492, 277] on textarea "Cade is interested in doing some type of martial arts. They have tried soccer a…" at bounding box center [455, 280] width 355 height 41
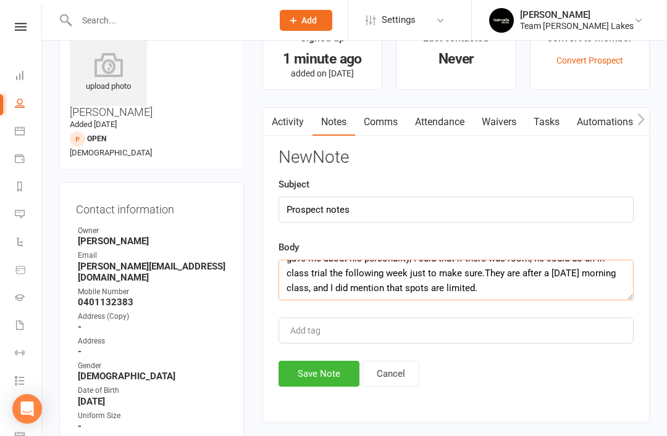
scroll to position [104, 0]
click at [528, 289] on textarea "Cade is interested in doing some type of martial arts. They have tried soccer a…" at bounding box center [455, 280] width 355 height 41
click at [518, 293] on textarea "Cade is interested in doing some type of martial arts. They have tried soccer a…" at bounding box center [455, 280] width 355 height 41
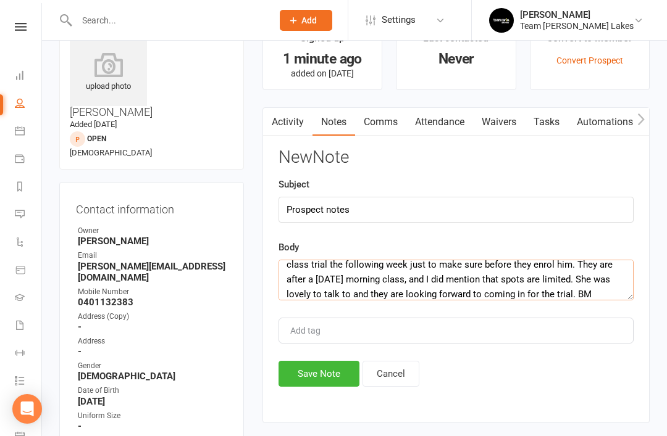
type textarea "Cade is interested in doing some type of martial arts. They have tried soccer a…"
click at [312, 382] on button "Save Note" at bounding box center [318, 374] width 81 height 26
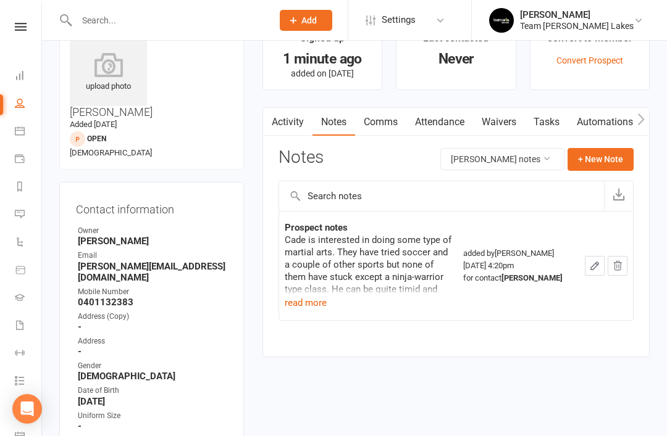
click at [312, 301] on button "read more" at bounding box center [306, 303] width 42 height 15
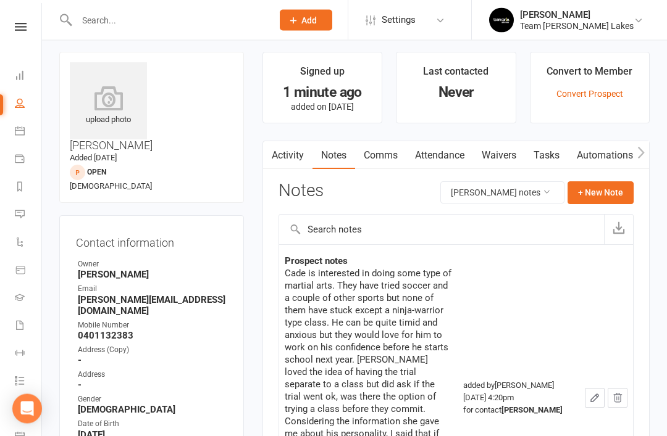
scroll to position [0, 0]
